Goal: Register for event/course

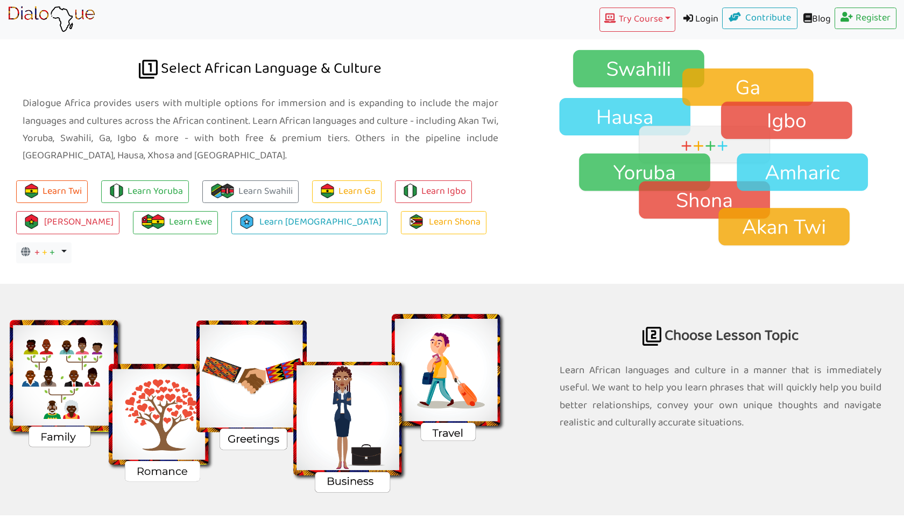
scroll to position [788, 0]
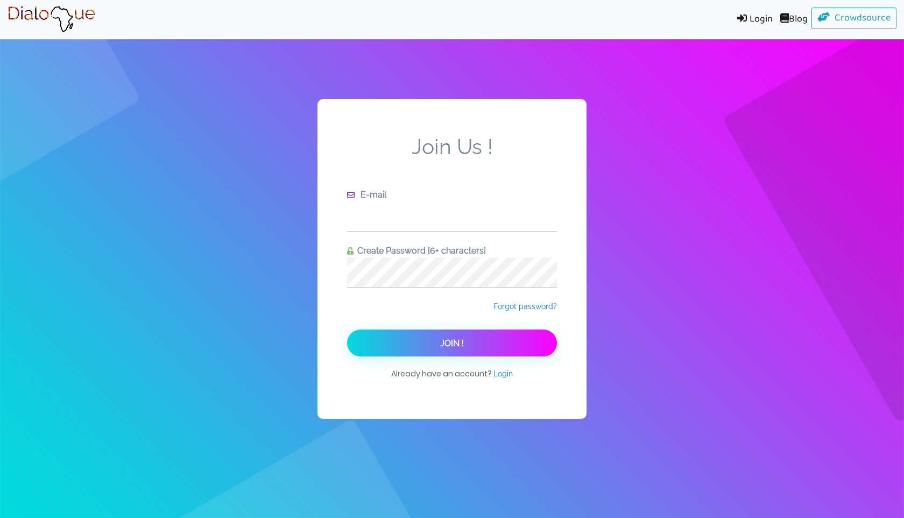
click at [407, 223] on input "text" at bounding box center [452, 216] width 210 height 30
type input "leonmatota@gmail.com"
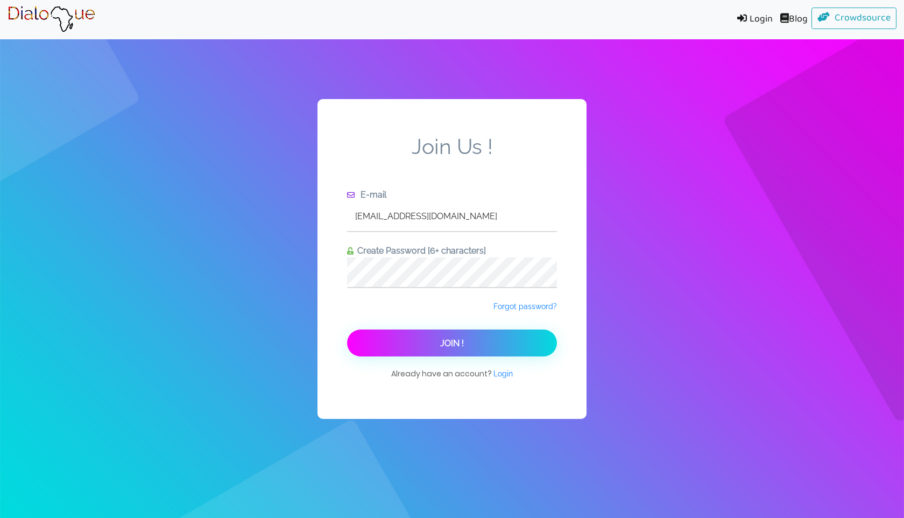
click at [480, 348] on button "Join !" at bounding box center [452, 342] width 210 height 27
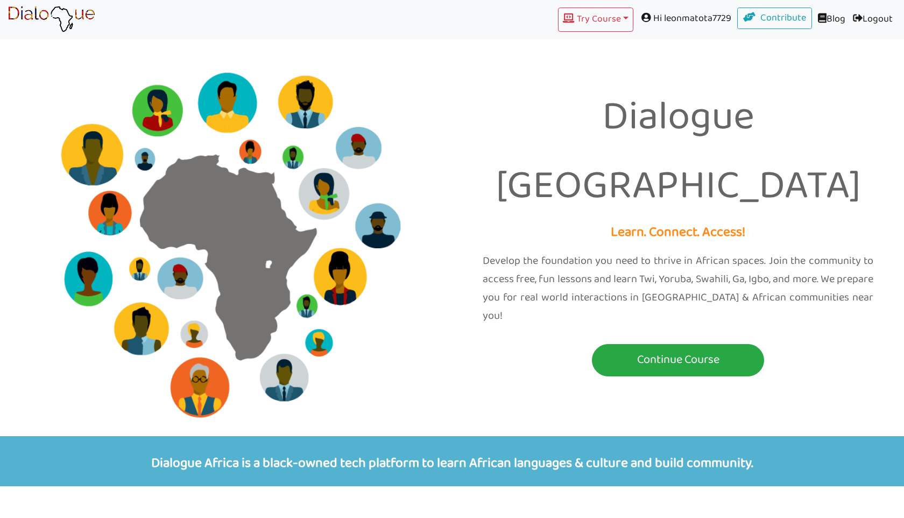
click at [767, 125] on div "Dialogue Africa Learn. Connect. Access! Develop the foundation you need to thri…" at bounding box center [678, 217] width 452 height 343
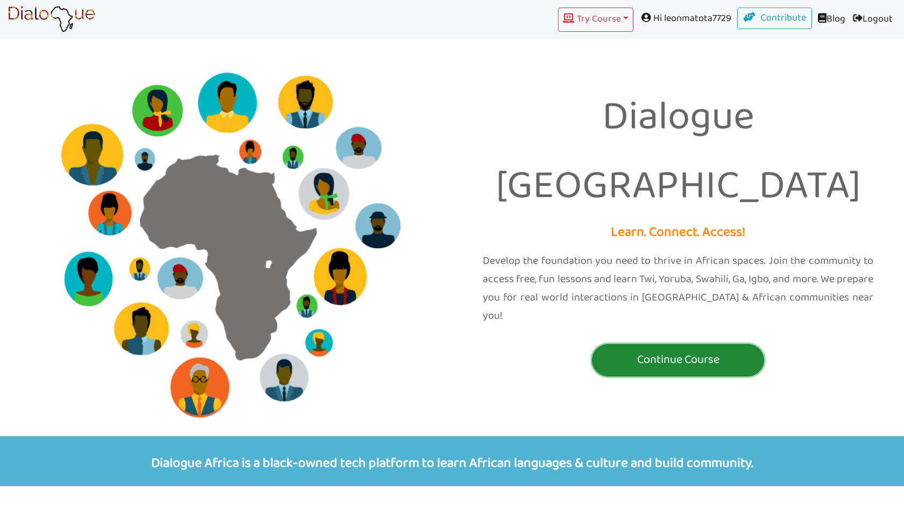
click at [687, 350] on p "Continue Course" at bounding box center [678, 360] width 167 height 20
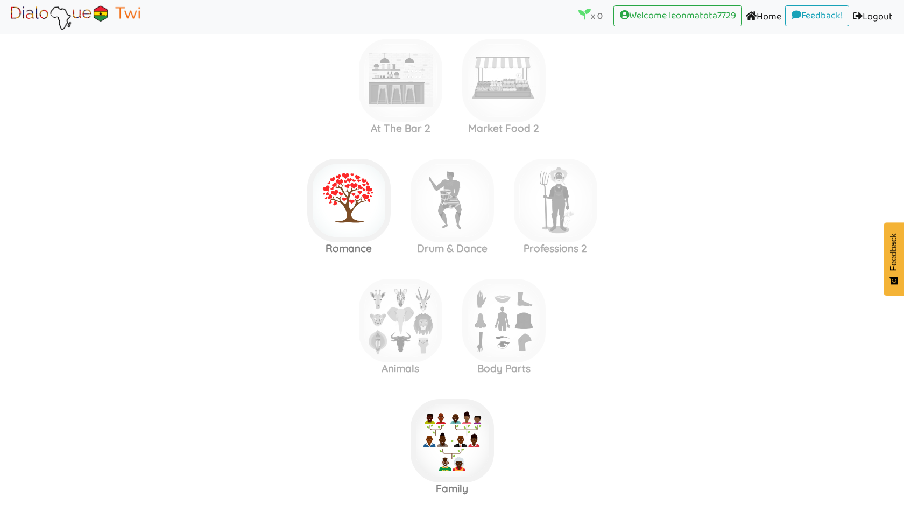
scroll to position [1363, 0]
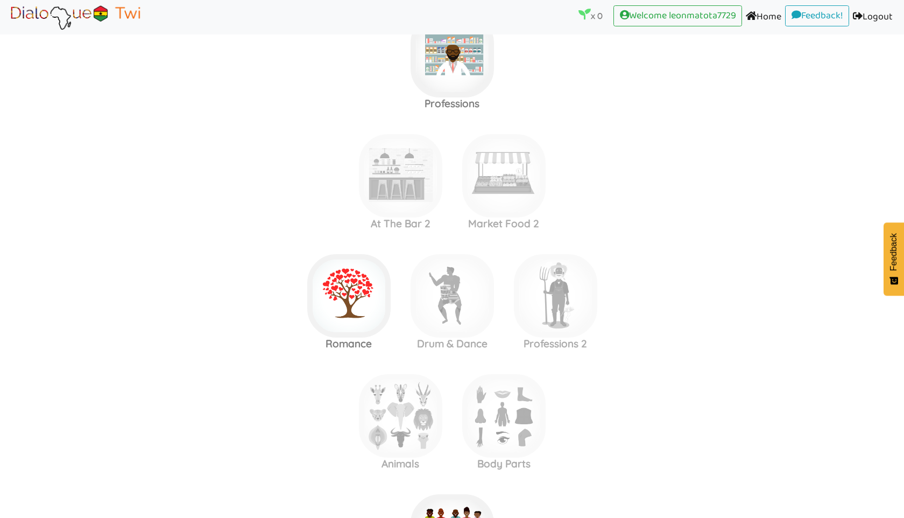
click at [762, 17] on link "Home (current)" at bounding box center [763, 17] width 43 height 24
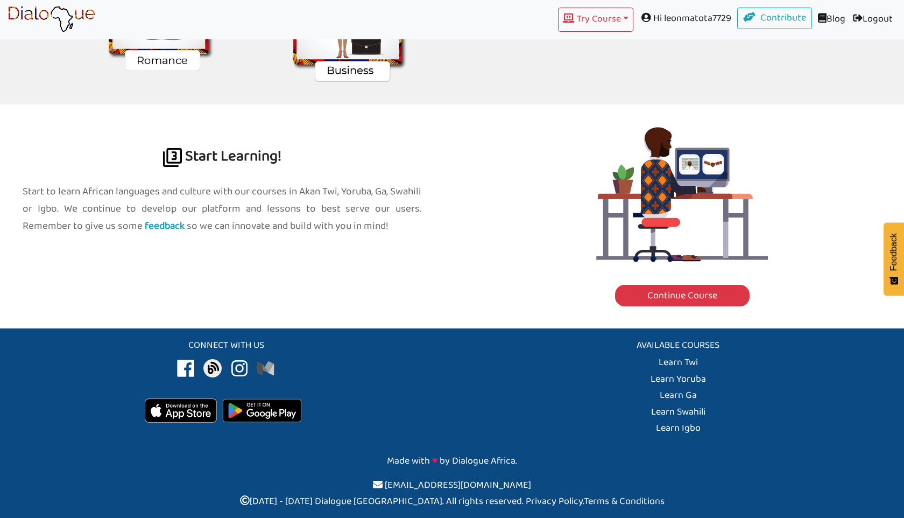
scroll to position [951, 0]
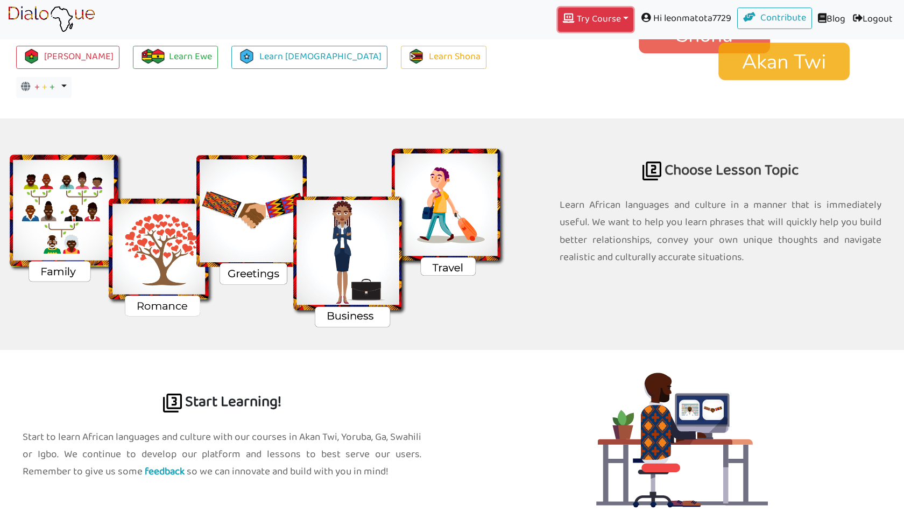
click at [614, 18] on button "Try Course Toggle Dropdown" at bounding box center [595, 20] width 75 height 24
click at [581, 129] on link "SWAHILI" at bounding box center [595, 130] width 74 height 20
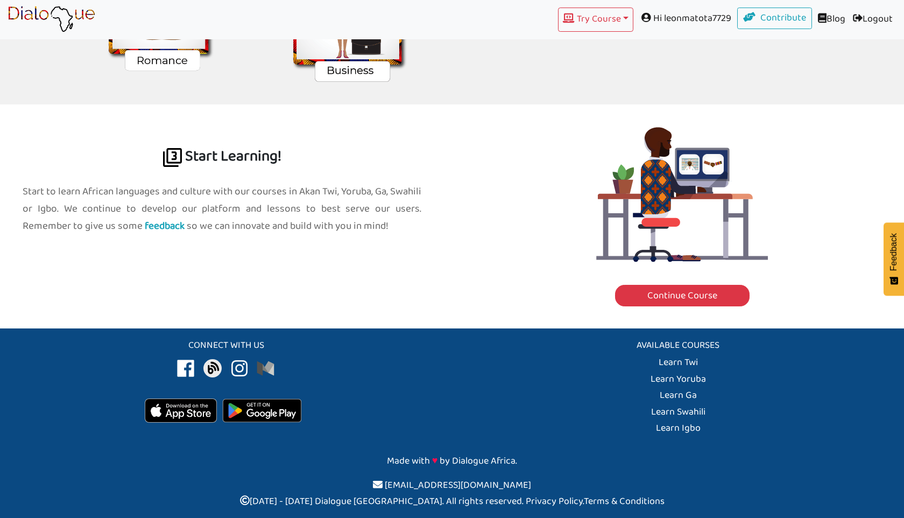
scroll to position [951, 0]
